Goal: Task Accomplishment & Management: Use online tool/utility

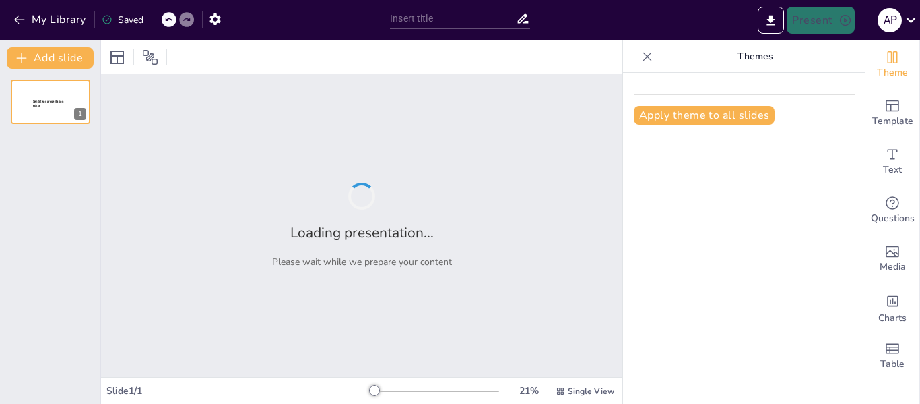
type input "Innovación y Estética: La Creatividad como Catalizador en la Animación Digital"
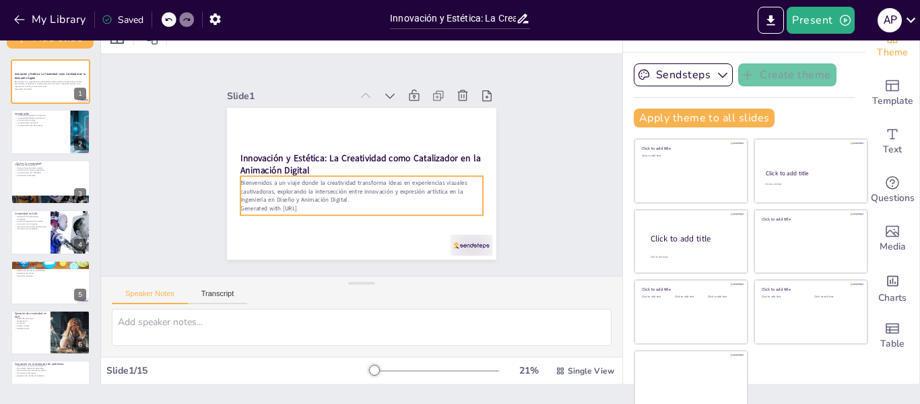
scroll to position [31, 0]
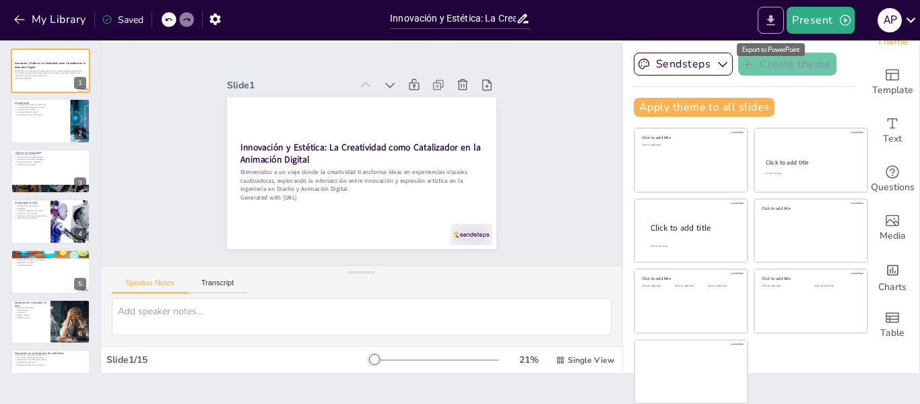
click at [773, 21] on icon "Export to PowerPoint" at bounding box center [771, 20] width 8 height 10
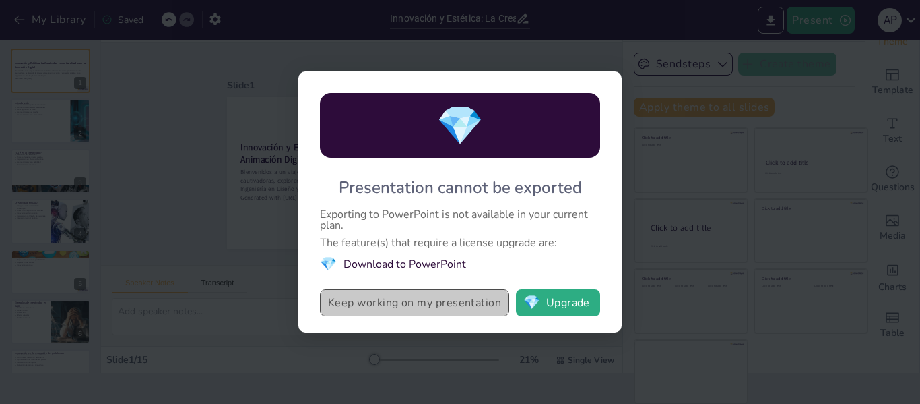
click at [480, 307] on button "Keep working on my presentation" at bounding box center [414, 302] width 189 height 27
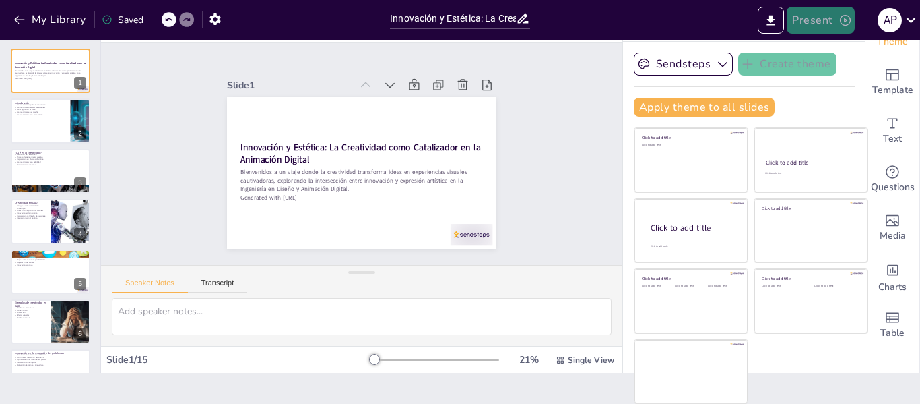
click at [829, 14] on button "Present" at bounding box center [820, 20] width 67 height 27
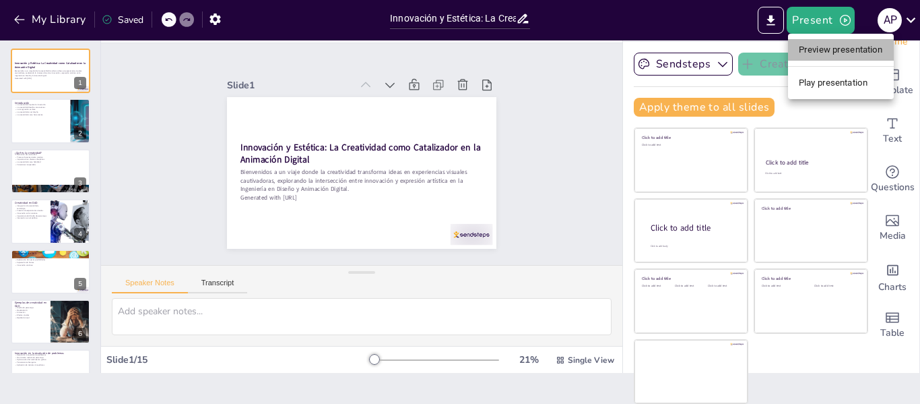
click at [835, 46] on li "Preview presentation" at bounding box center [841, 50] width 106 height 22
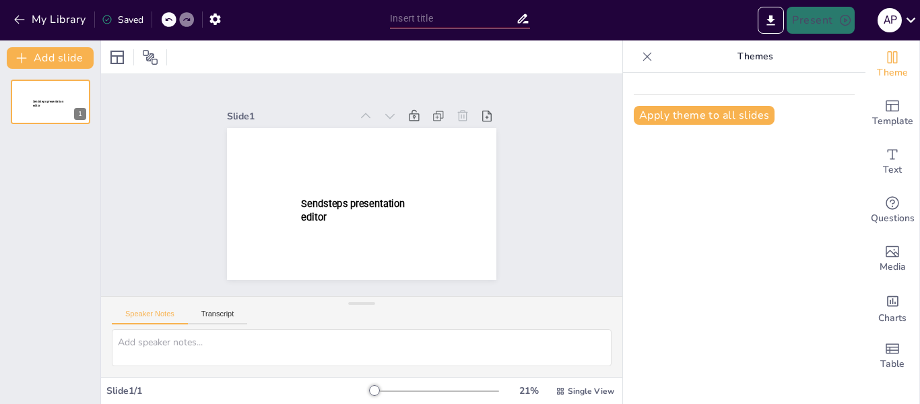
type input "Innovación y Estética: La Creatividad como Catalizador en la Animación Digital"
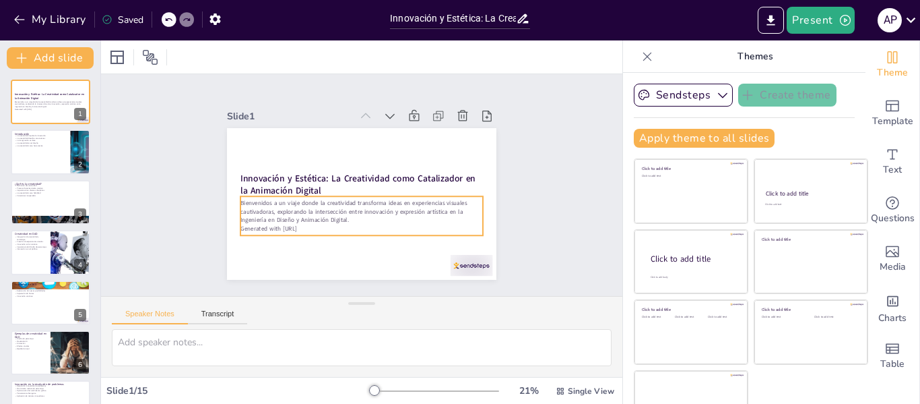
click at [386, 199] on p "Bienvenidos a un viaje donde la creatividad transforma ideas en experiencias vi…" at bounding box center [361, 211] width 243 height 25
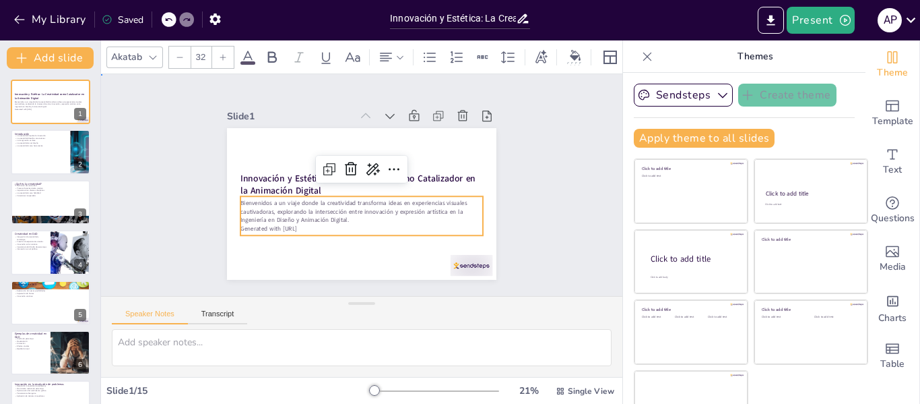
click at [529, 168] on div "Slide 1 Innovación y Estética: La Creatividad como Catalizador en la Animación …" at bounding box center [361, 185] width 521 height 222
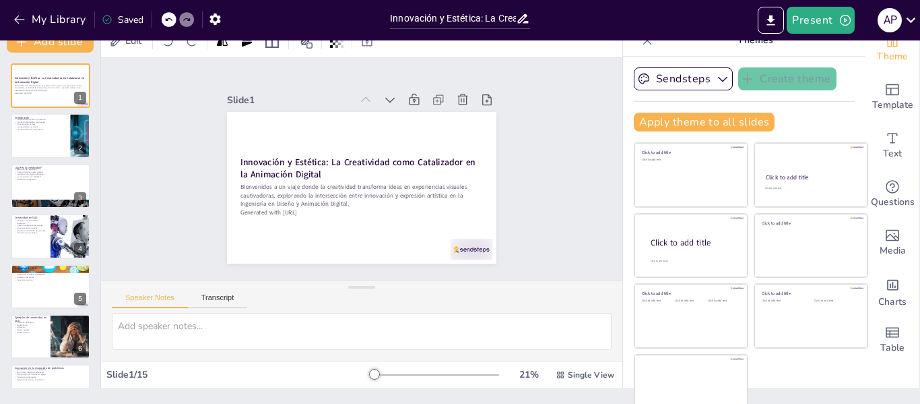
scroll to position [31, 0]
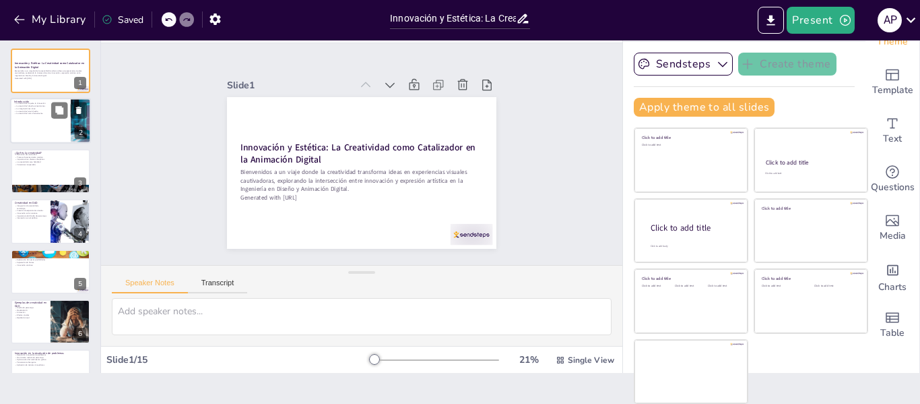
click at [38, 105] on p "La creatividad desafía convenciones" at bounding box center [40, 106] width 53 height 3
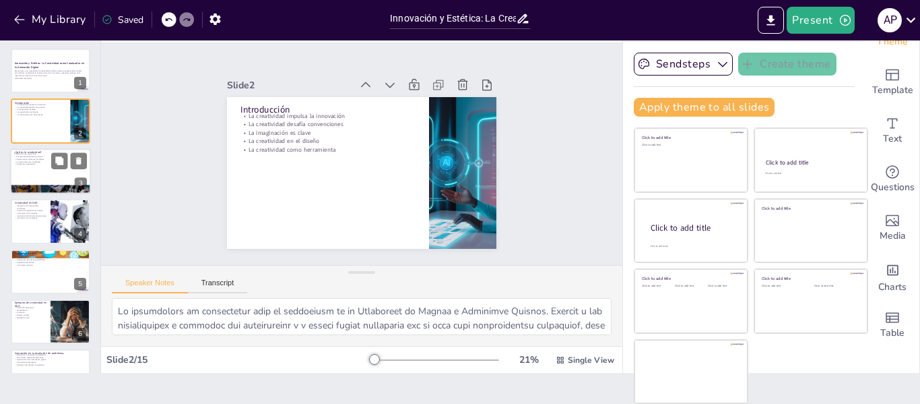
click at [30, 172] on div at bounding box center [50, 171] width 81 height 46
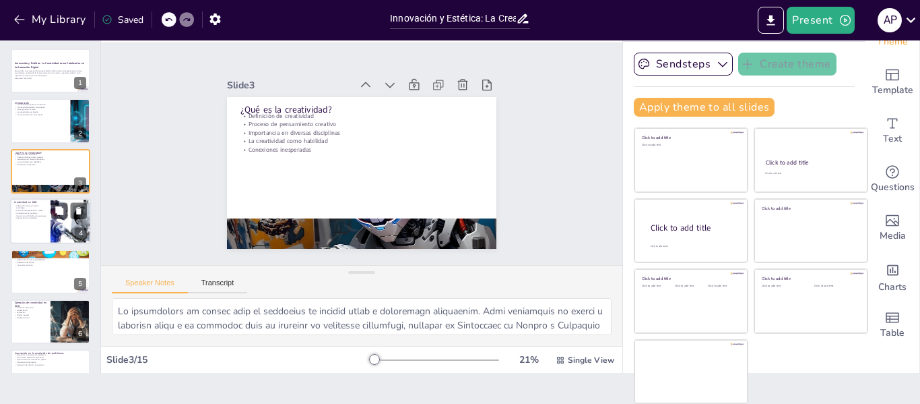
click at [24, 210] on p "Creación de experiencias visuales" at bounding box center [30, 211] width 32 height 3
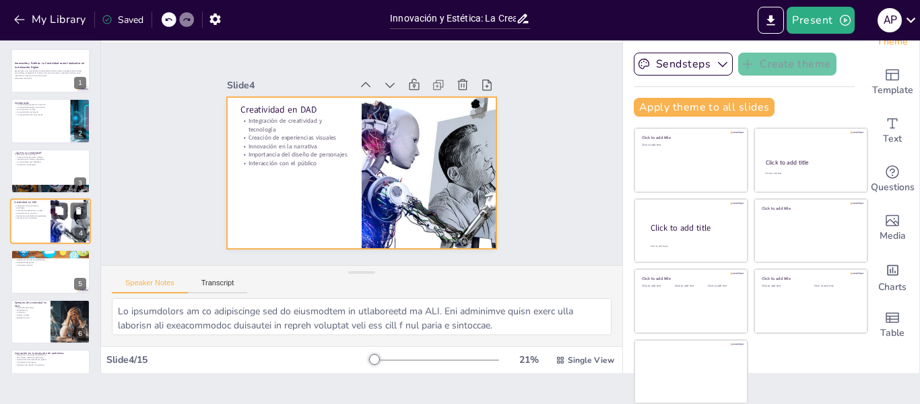
scroll to position [16, 0]
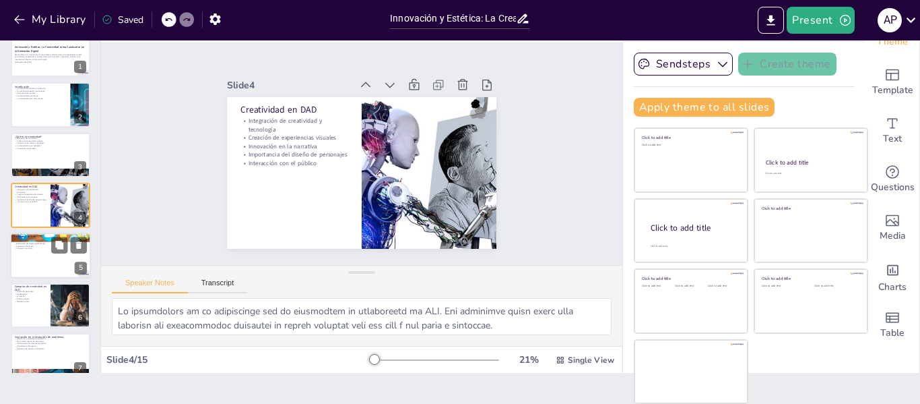
click at [36, 254] on div at bounding box center [50, 255] width 81 height 46
type textarea "La creatividad actúa como un motor que impulsa el proceso de diseño. Sin ella, …"
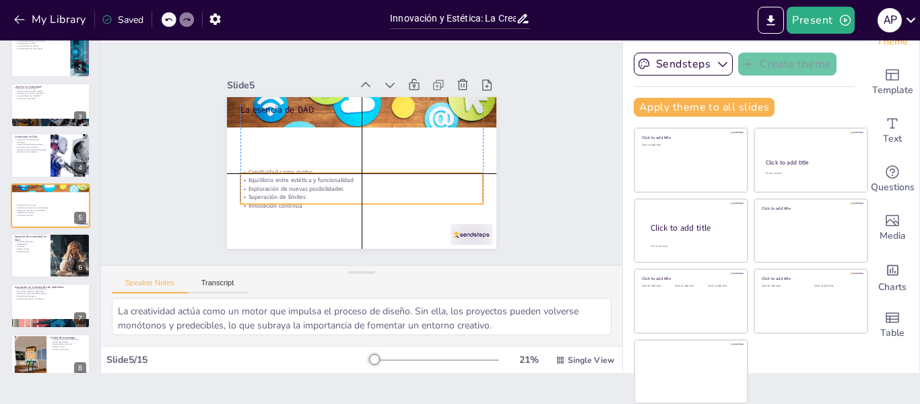
drag, startPoint x: 269, startPoint y: 127, endPoint x: 269, endPoint y: 179, distance: 52.5
click at [269, 185] on p "Exploración de nuevas posibilidades" at bounding box center [361, 189] width 243 height 8
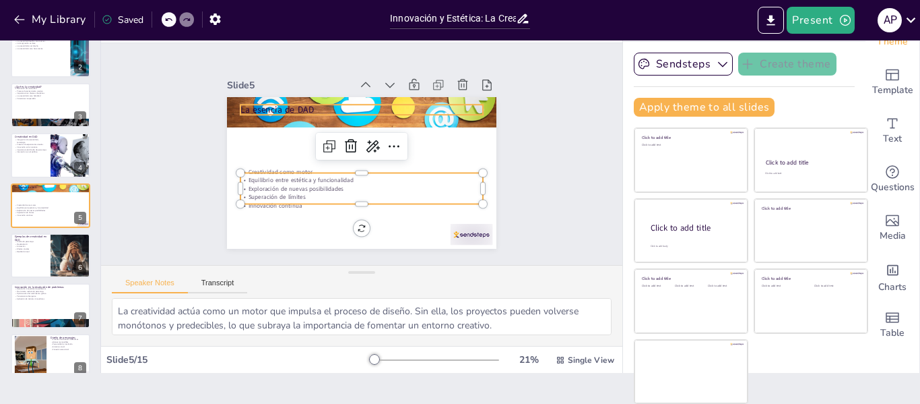
type input "48"
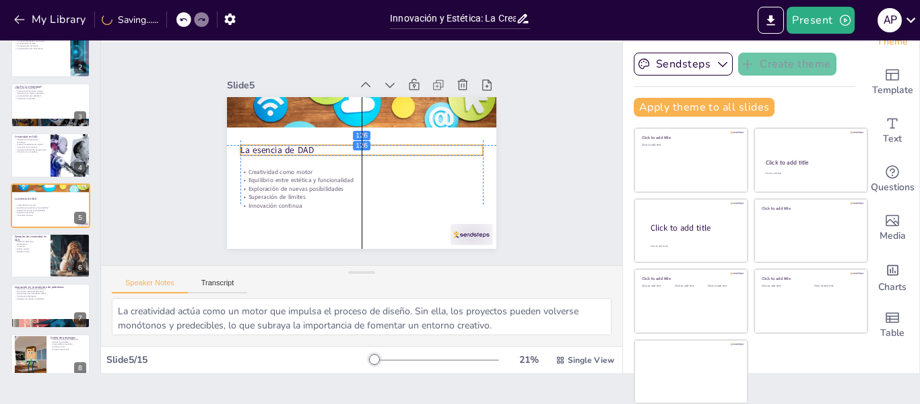
drag, startPoint x: 263, startPoint y: 106, endPoint x: 263, endPoint y: 141, distance: 35.7
click at [263, 143] on p "La esencia de DAD" at bounding box center [361, 149] width 243 height 13
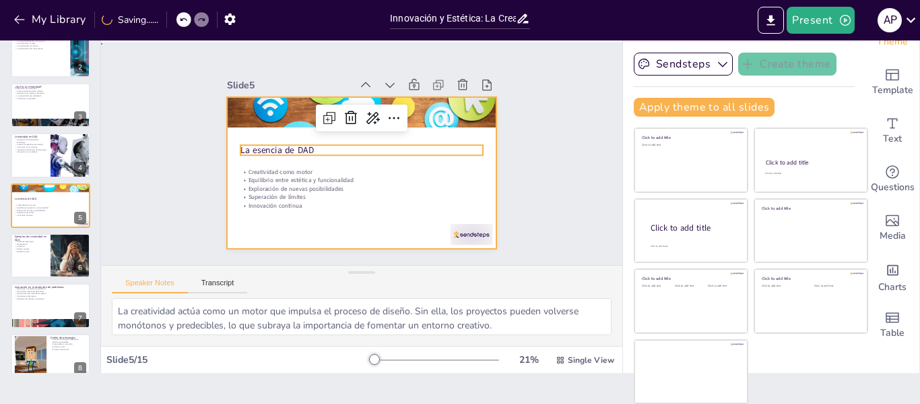
click at [269, 229] on div at bounding box center [361, 173] width 269 height 152
